Goal: Transaction & Acquisition: Purchase product/service

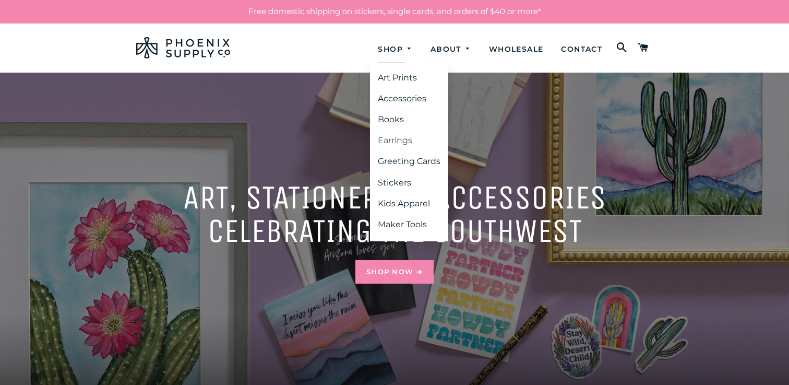
click at [393, 148] on link "Earrings" at bounding box center [409, 140] width 78 height 19
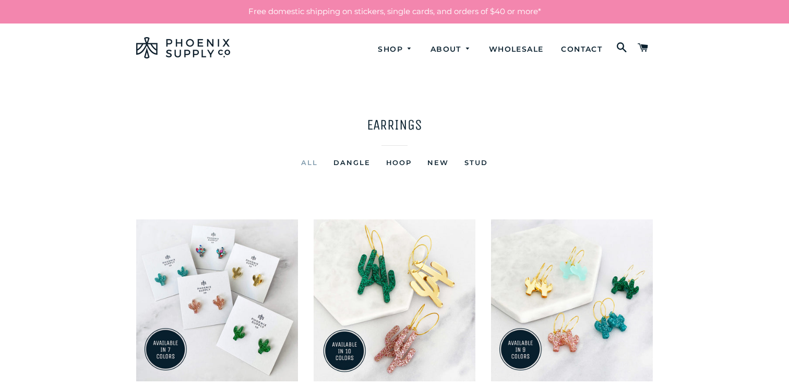
click at [396, 164] on link "Hoop" at bounding box center [400, 162] width 42 height 13
